Goal: Answer question/provide support: Share knowledge or assist other users

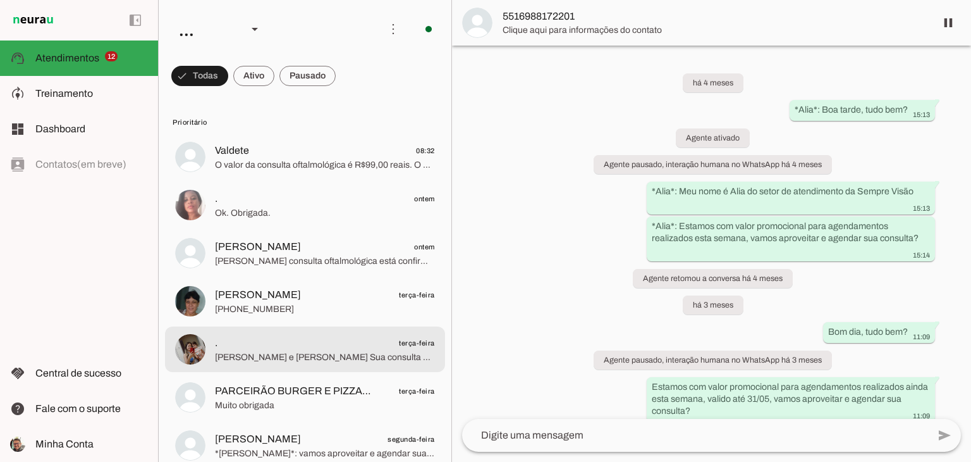
scroll to position [233, 0]
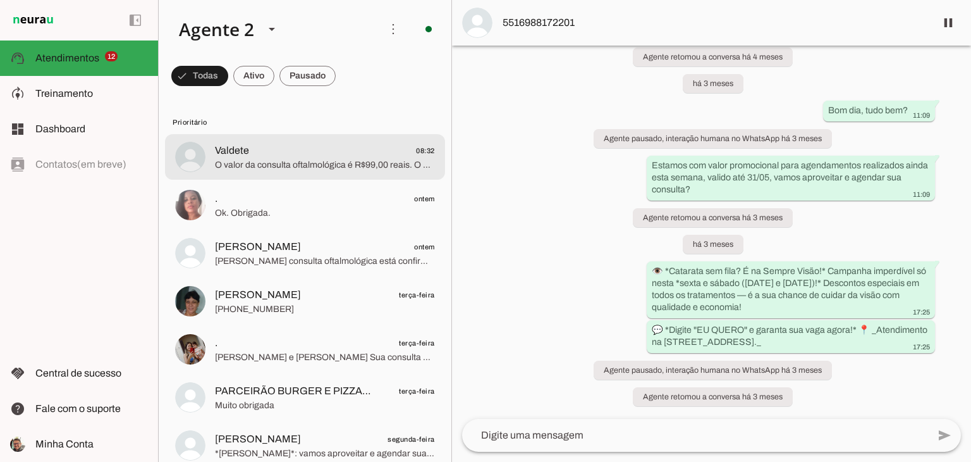
click at [307, 147] on span "Valdete 08:32" at bounding box center [325, 151] width 220 height 16
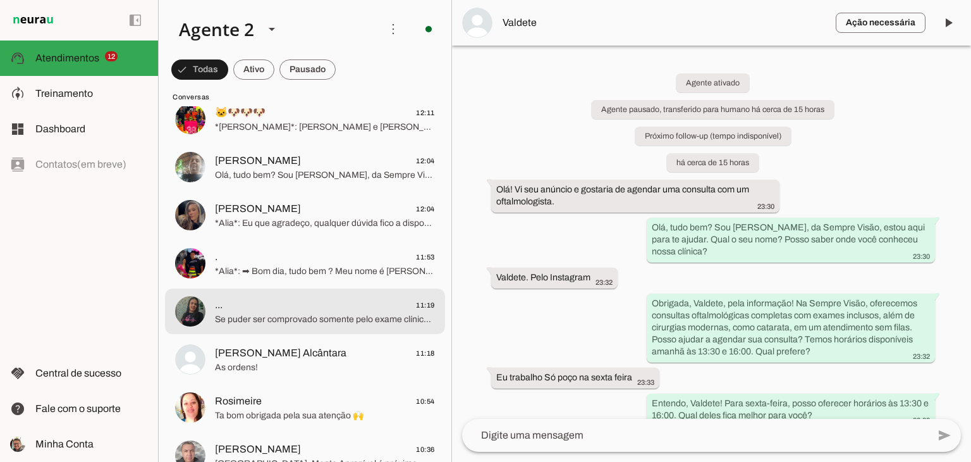
scroll to position [1518, 0]
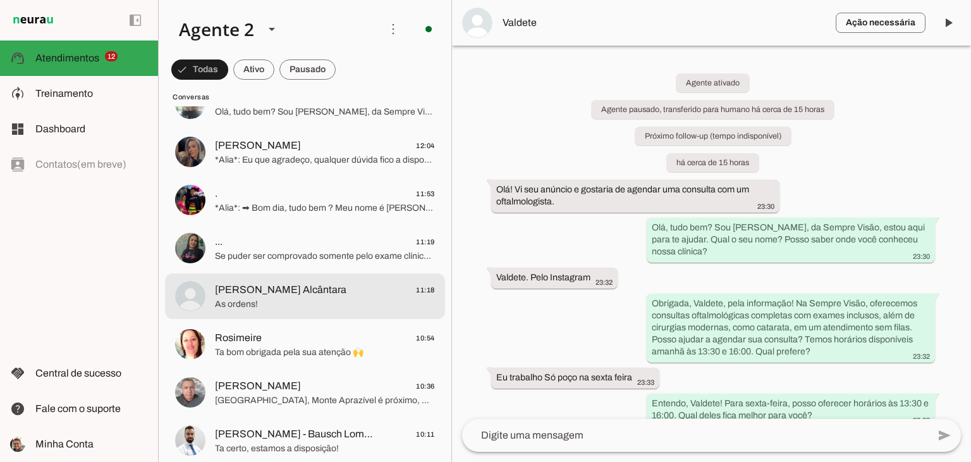
click at [292, 298] on span "As ordens!" at bounding box center [325, 304] width 220 height 13
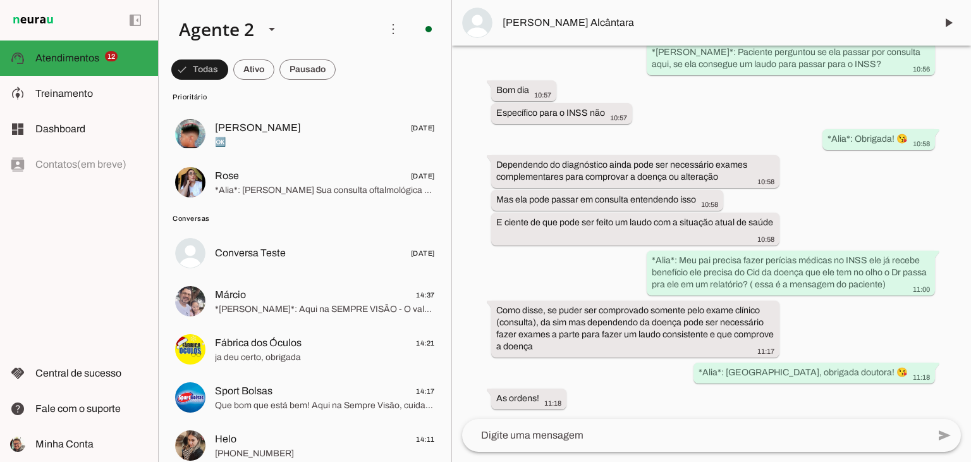
scroll to position [759, 0]
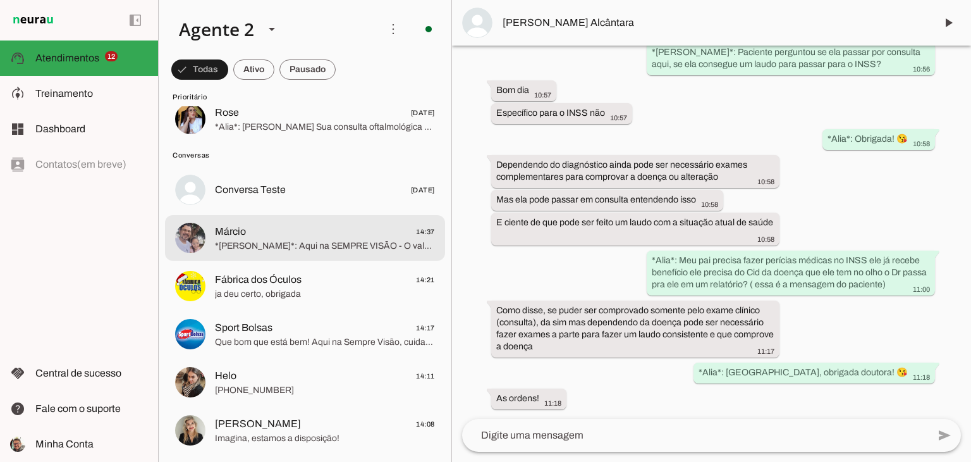
click at [288, 246] on span "*[PERSON_NAME]*: Aqui na SEMPRE VISÃO - O valor da consulta oftalmológica é R$9…" at bounding box center [325, 246] width 220 height 13
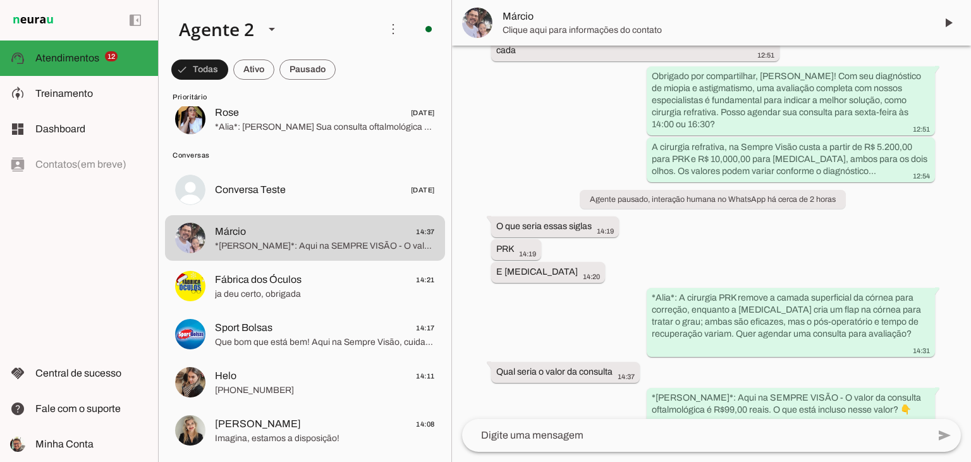
scroll to position [1192, 0]
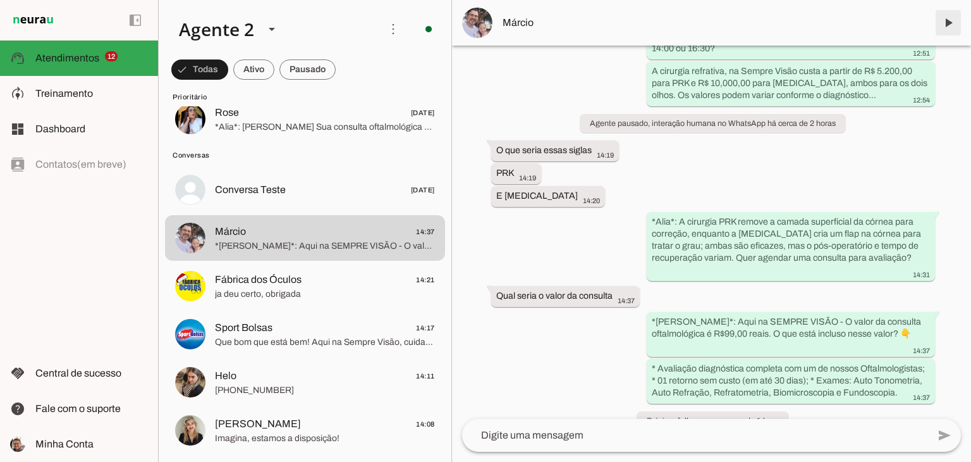
click at [949, 30] on span at bounding box center [948, 23] width 30 height 30
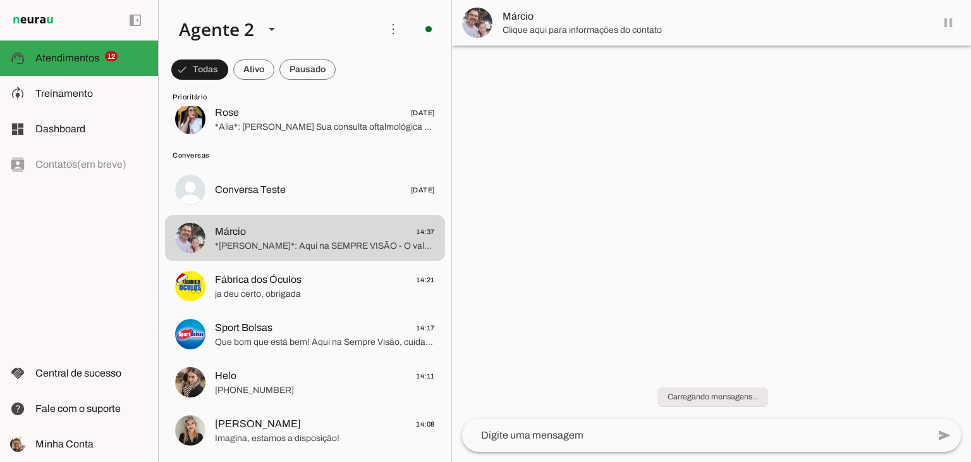
scroll to position [0, 0]
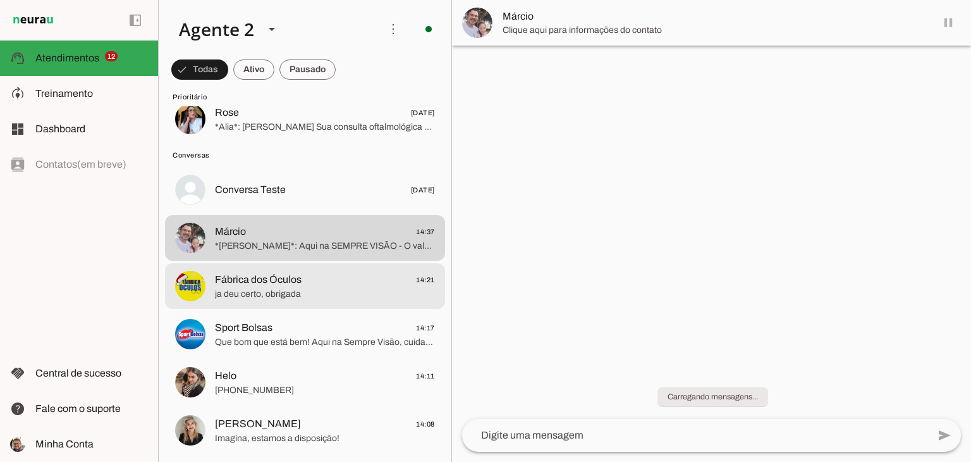
click at [297, 293] on span "ja deu certo, obrigada" at bounding box center [325, 294] width 220 height 13
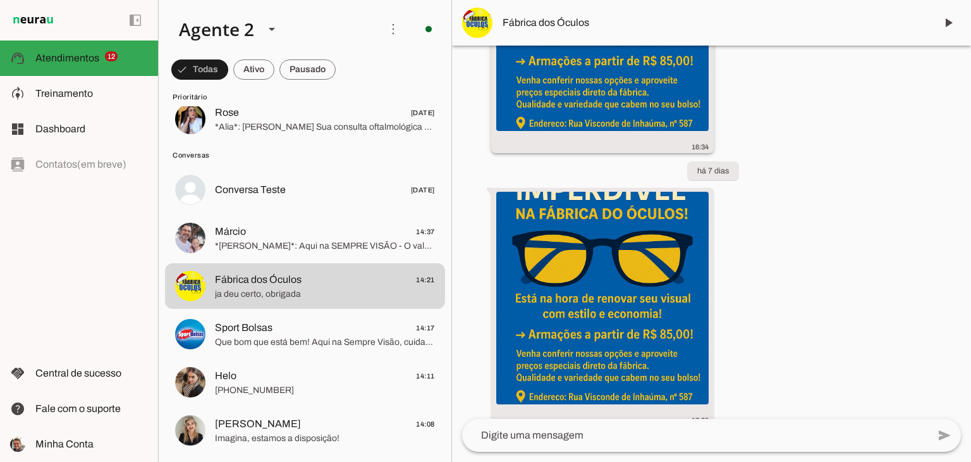
scroll to position [2757, 0]
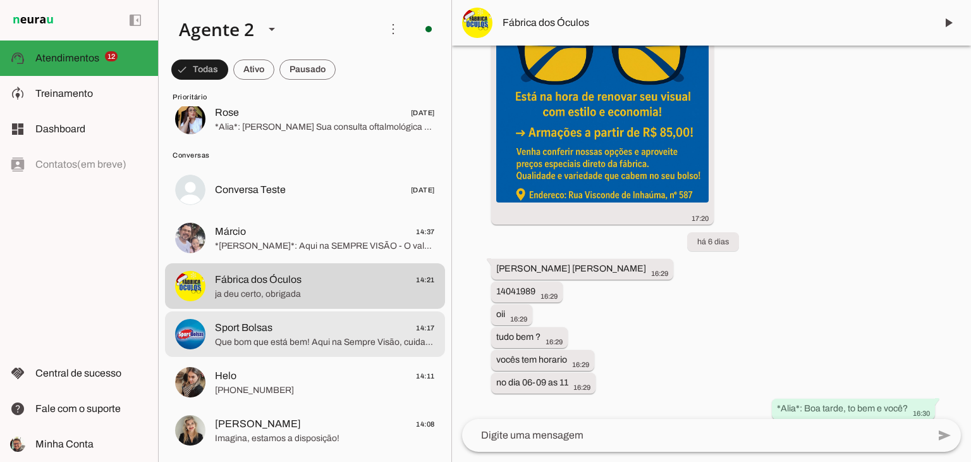
click at [319, 330] on span "Sport Bolsas 14:17" at bounding box center [325, 328] width 220 height 16
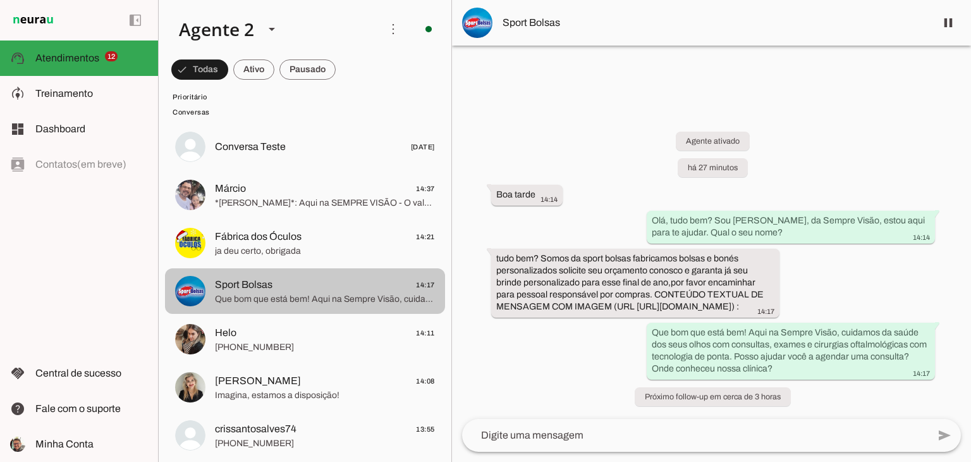
scroll to position [822, 0]
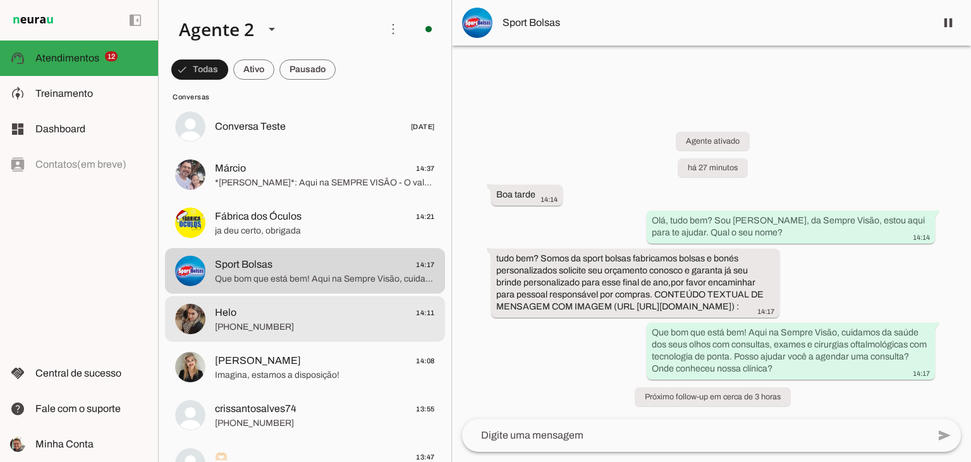
click at [253, 322] on span "[PHONE_NUMBER]" at bounding box center [325, 327] width 220 height 13
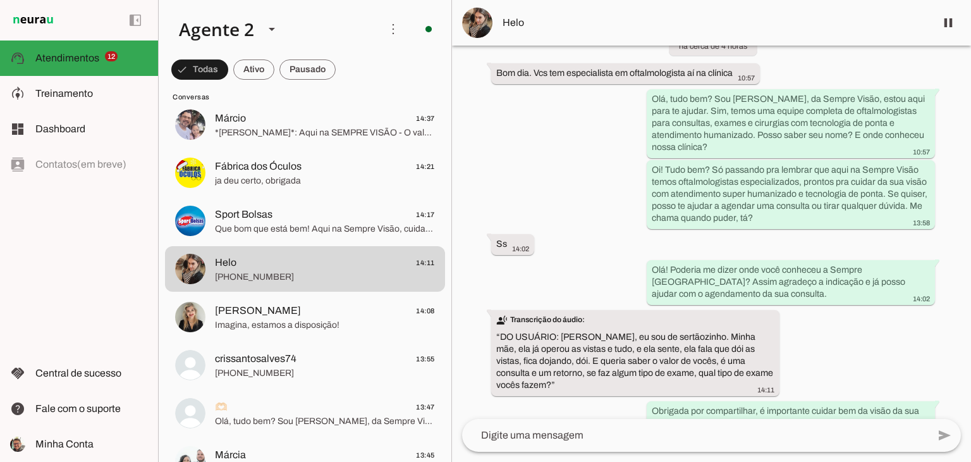
scroll to position [885, 0]
